Goal: Task Accomplishment & Management: Manage account settings

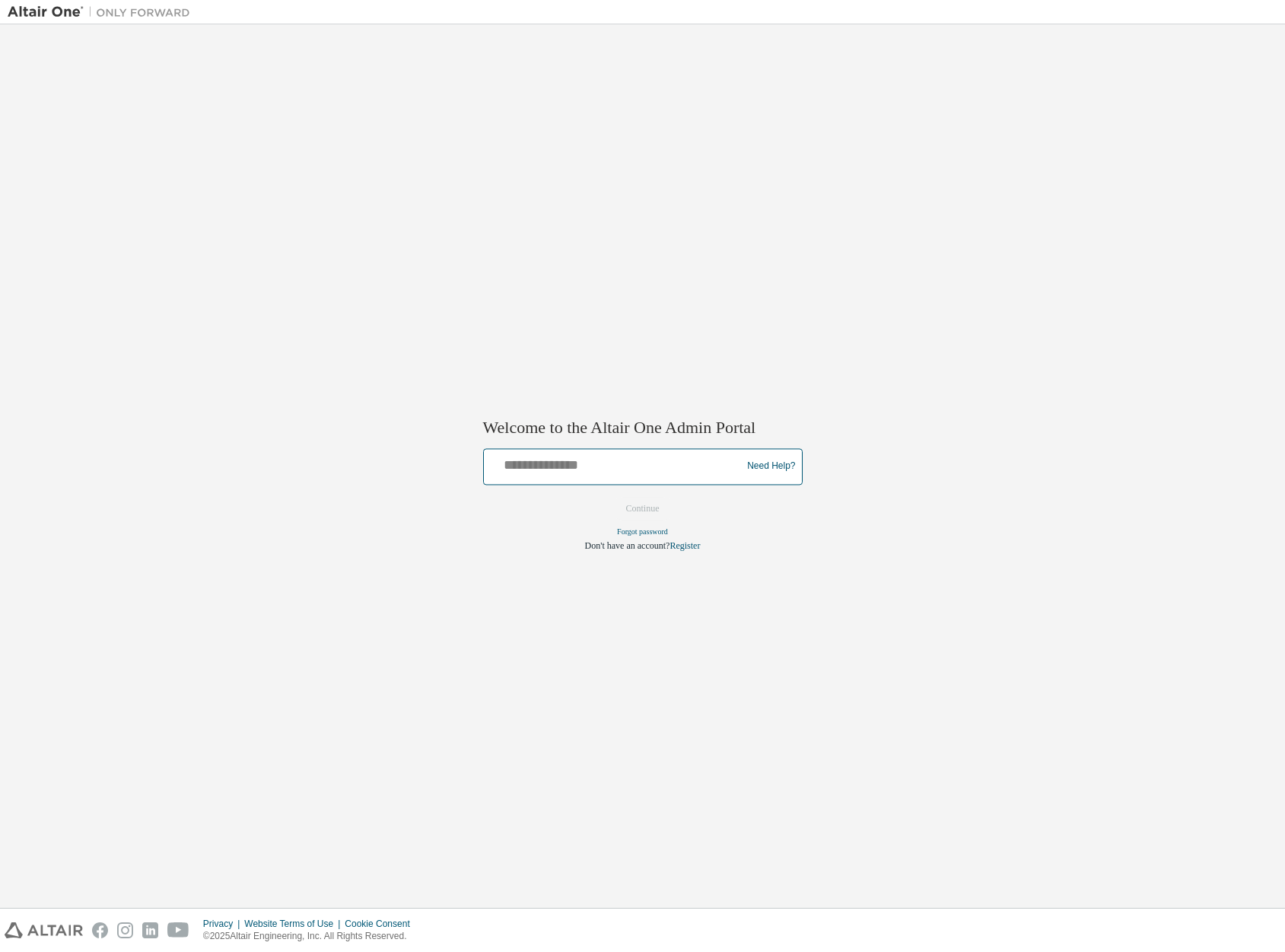
click at [622, 458] on input "text" at bounding box center [615, 463] width 250 height 22
type input "**********"
click at [643, 509] on button "Continue" at bounding box center [643, 508] width 66 height 22
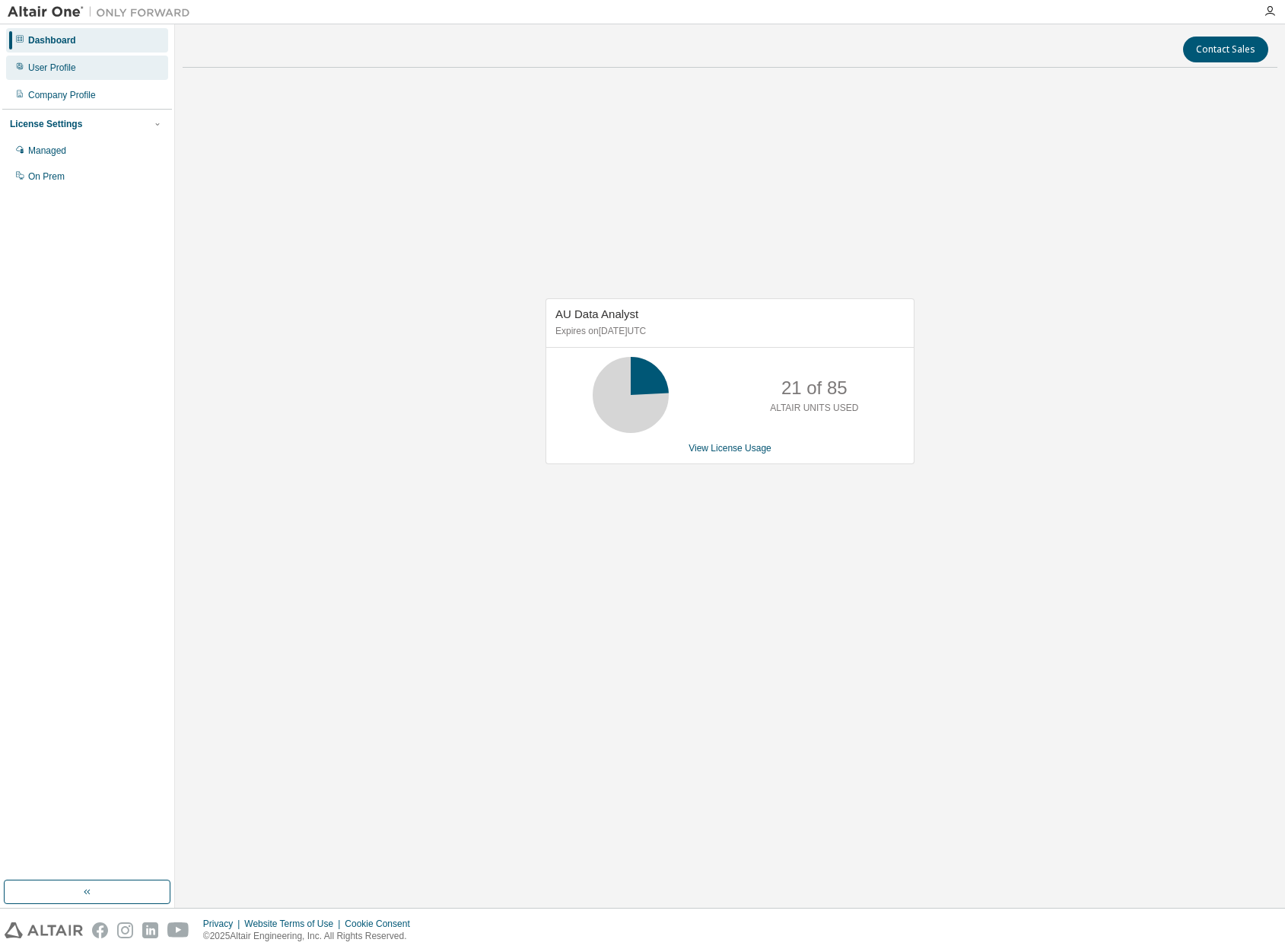
click at [68, 74] on div "User Profile" at bounding box center [87, 67] width 162 height 24
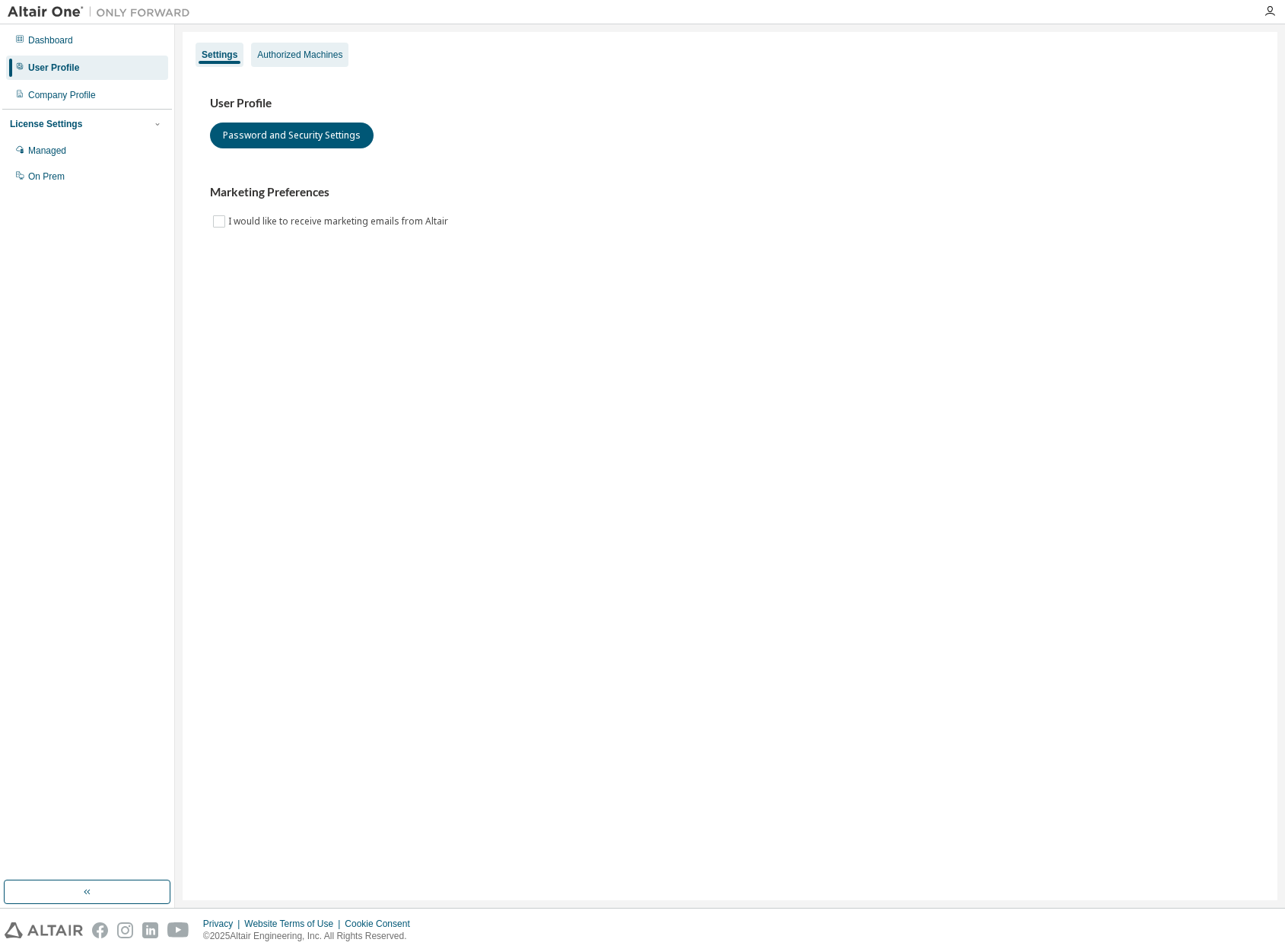
click at [295, 58] on div "Authorized Machines" at bounding box center [299, 54] width 85 height 12
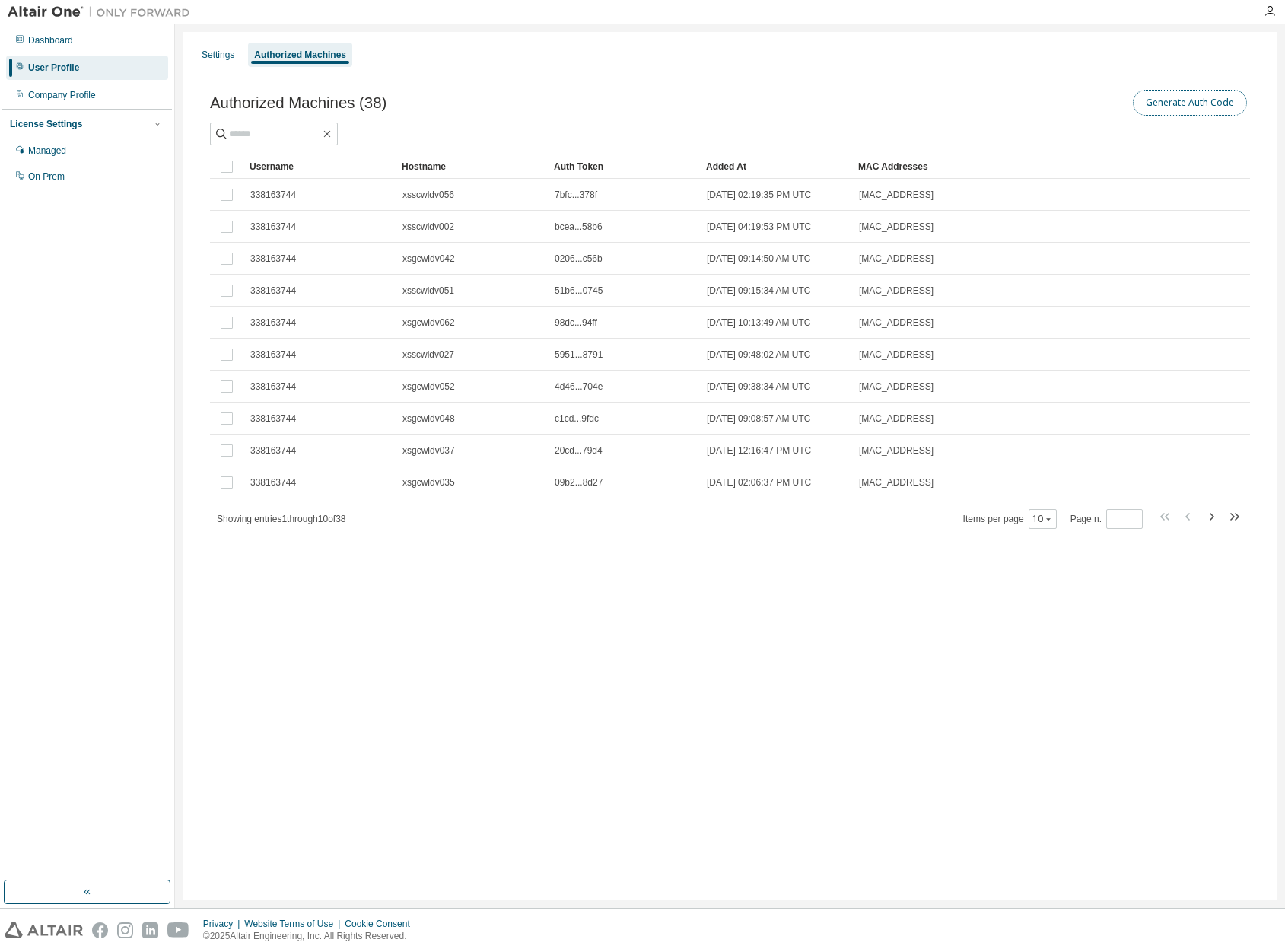
click at [1175, 107] on button "Generate Auth Code" at bounding box center [1190, 103] width 114 height 26
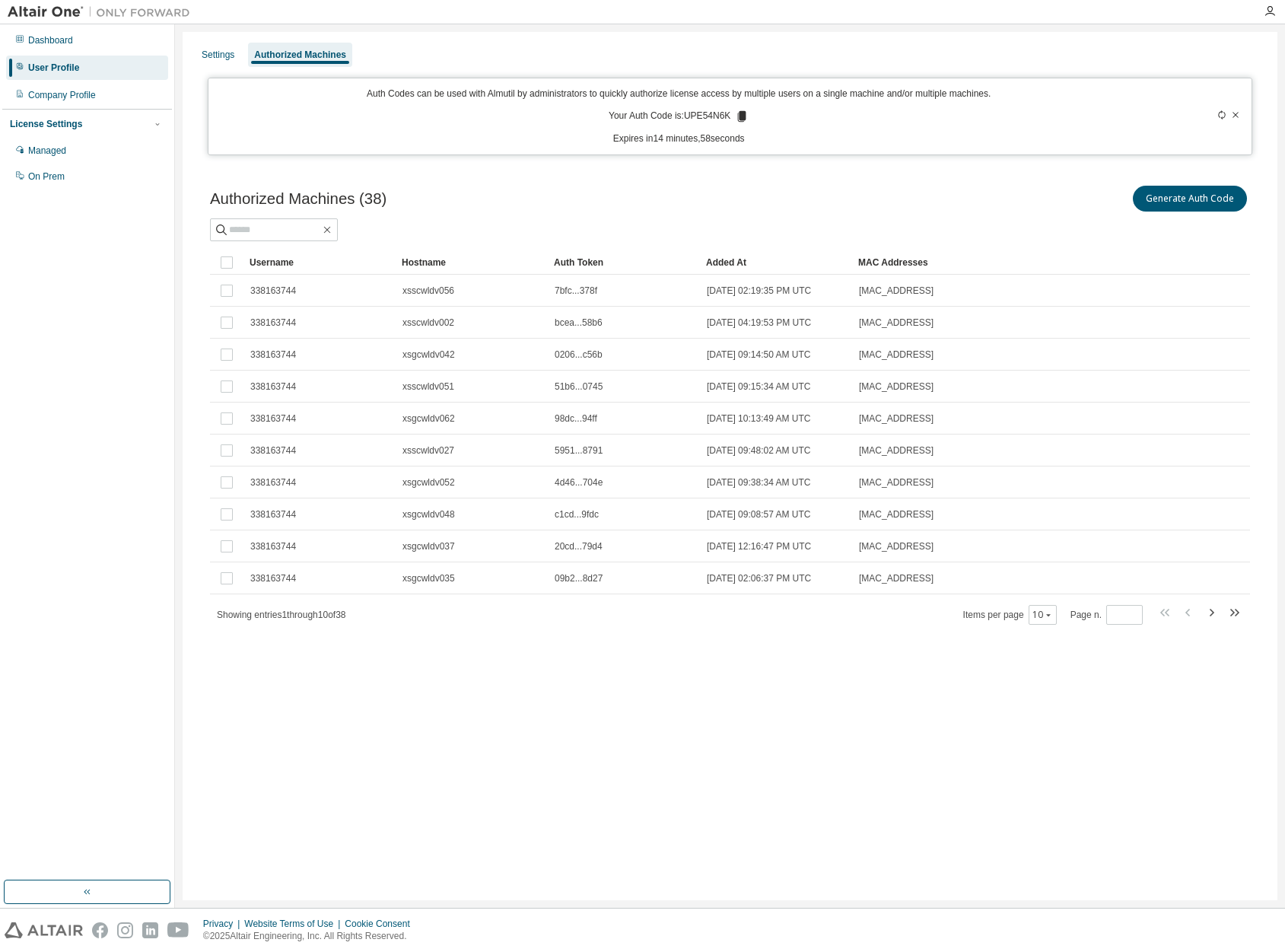
click at [738, 118] on icon at bounding box center [742, 116] width 14 height 14
drag, startPoint x: 684, startPoint y: 120, endPoint x: 736, endPoint y: 119, distance: 52.0
click at [736, 119] on p "Your Auth Code is: UPE54N6K" at bounding box center [679, 116] width 140 height 14
copy p ": UPE54N6K"
